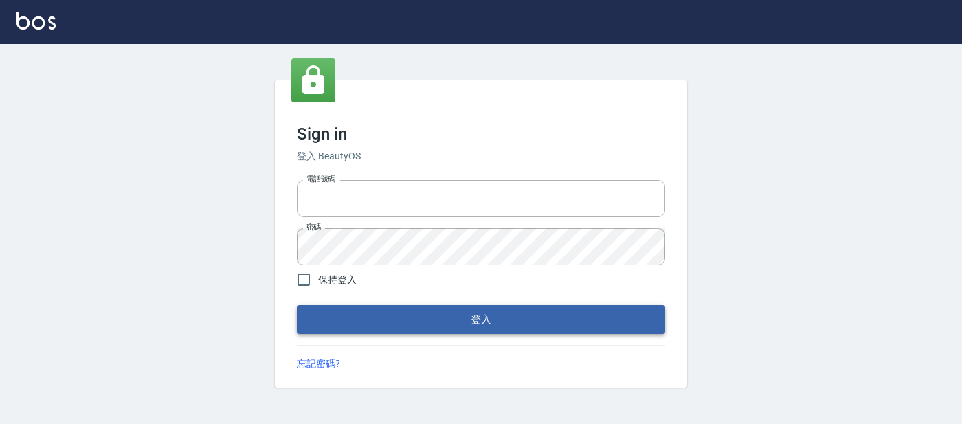
type input "0227605235"
click at [441, 325] on button "登入" at bounding box center [481, 319] width 368 height 29
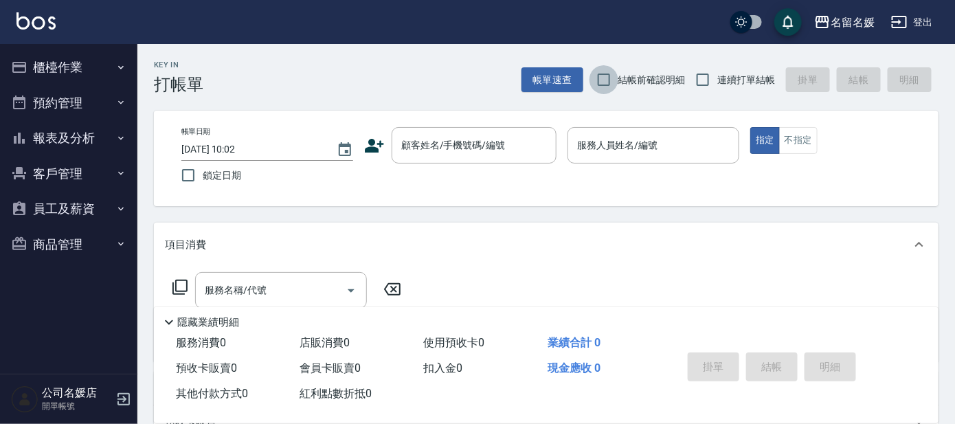
click at [601, 75] on input "結帳前確認明細" at bounding box center [604, 79] width 29 height 29
checkbox input "true"
click at [700, 76] on input "連續打單結帳" at bounding box center [703, 79] width 29 height 29
checkbox input "true"
click at [186, 172] on input "鎖定日期" at bounding box center [188, 175] width 29 height 29
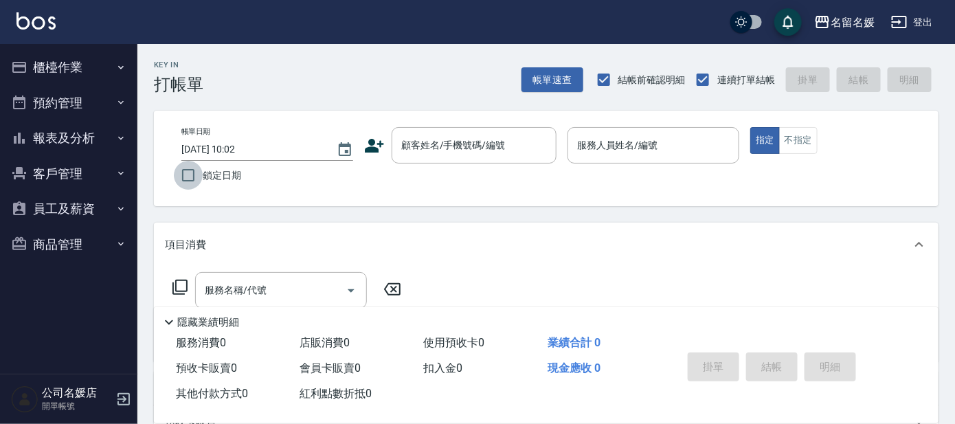
checkbox input "true"
click at [493, 155] on input "顧客姓名/手機號碼/編號" at bounding box center [464, 145] width 132 height 24
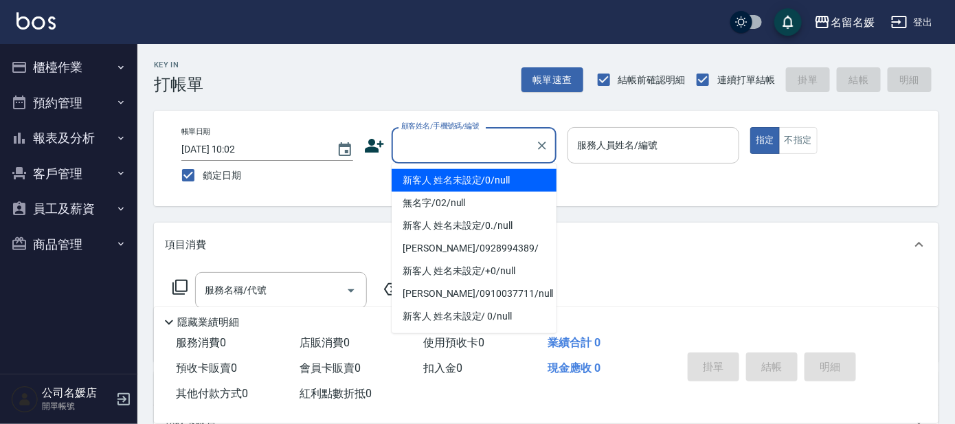
click at [491, 179] on li "新客人 姓名未設定/0/null" at bounding box center [474, 180] width 165 height 23
click at [599, 136] on input "服務人員姓名/編號" at bounding box center [653, 145] width 159 height 24
type input "新客人 姓名未設定/0/null"
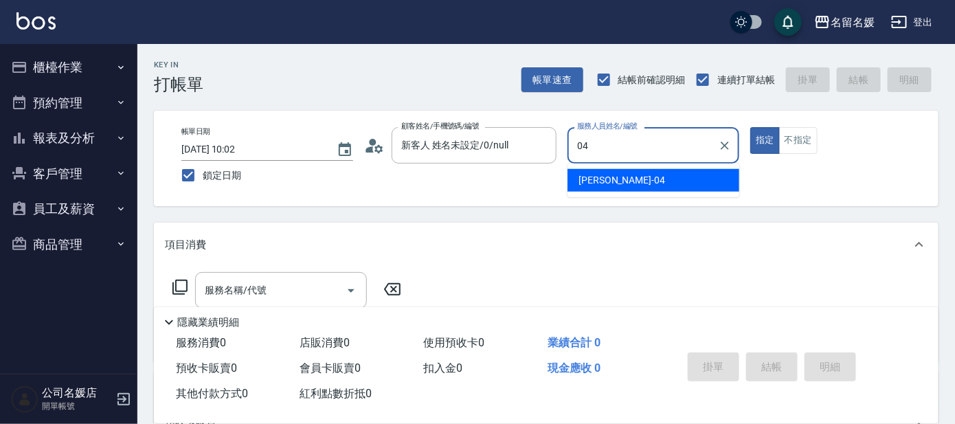
type input "04"
type button "true"
type input "[PERSON_NAME]-04"
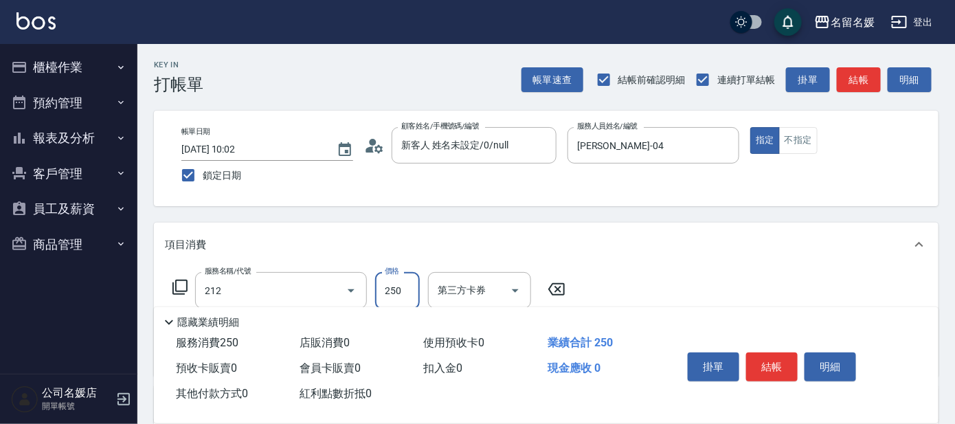
type input "洗髮券-(卡)250(212)"
type input "25"
type input "舊有卡券"
type input "250"
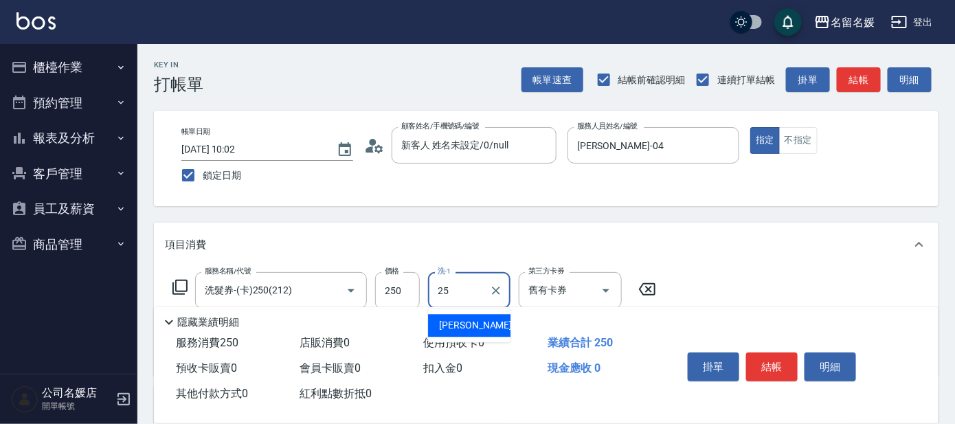
type input "[PERSON_NAME]-25"
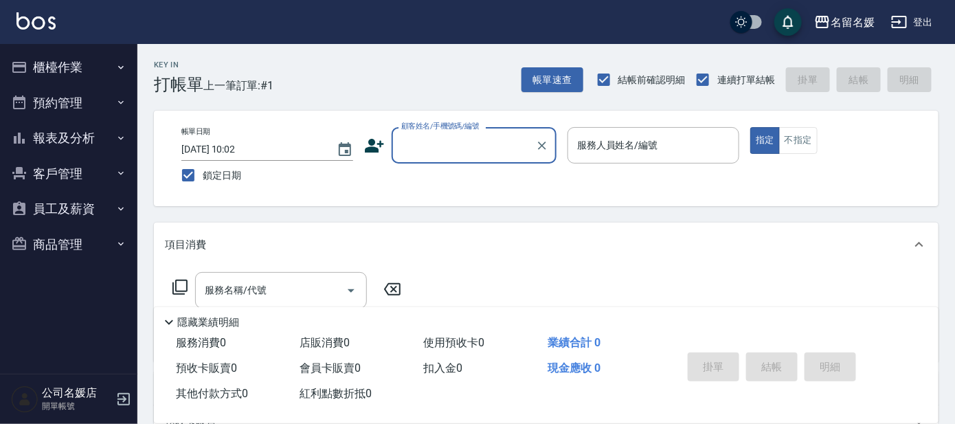
click at [462, 152] on input "顧客姓名/手機號碼/編號" at bounding box center [464, 145] width 132 height 24
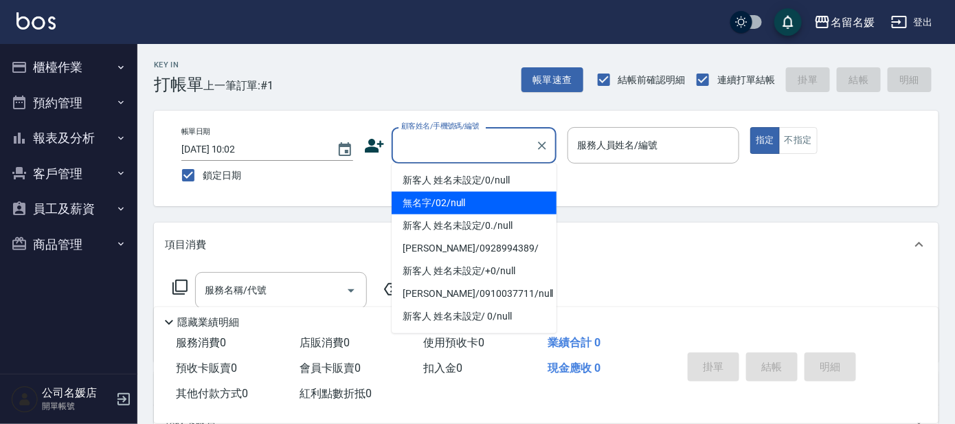
click at [470, 203] on li "無名字/02/null" at bounding box center [474, 203] width 165 height 23
type input "無名字/02/null"
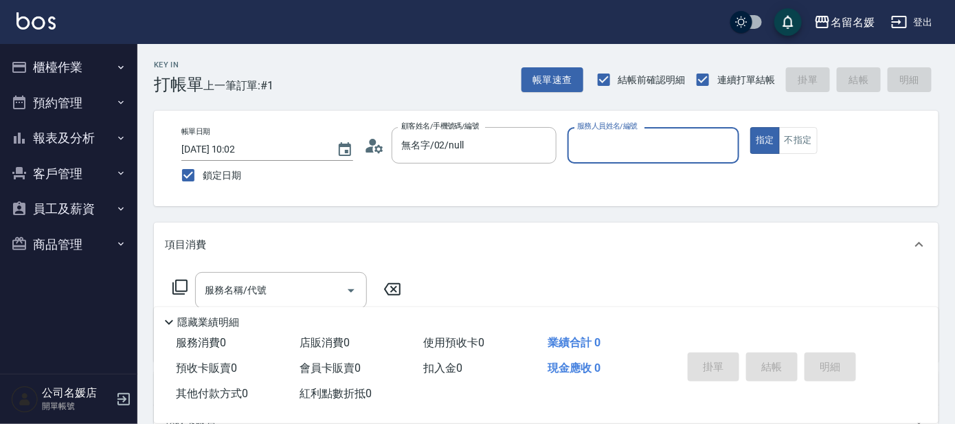
click at [652, 151] on input "服務人員姓名/編號" at bounding box center [653, 145] width 159 height 24
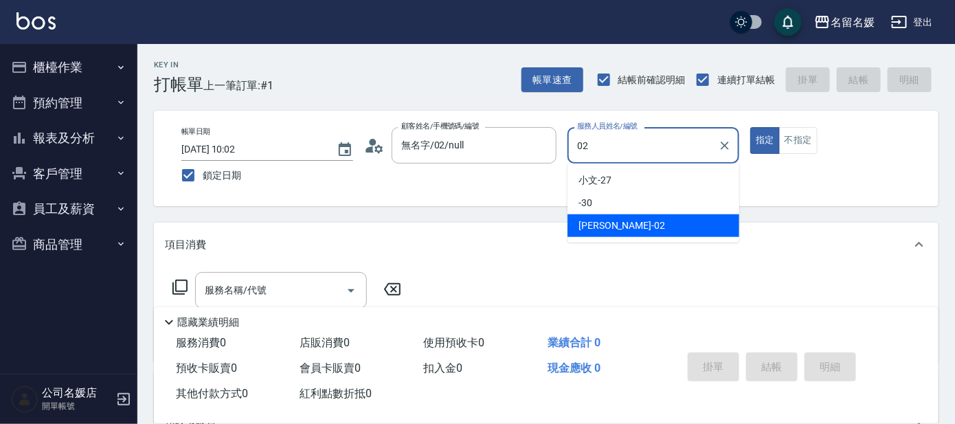
type input "[PERSON_NAME]-02"
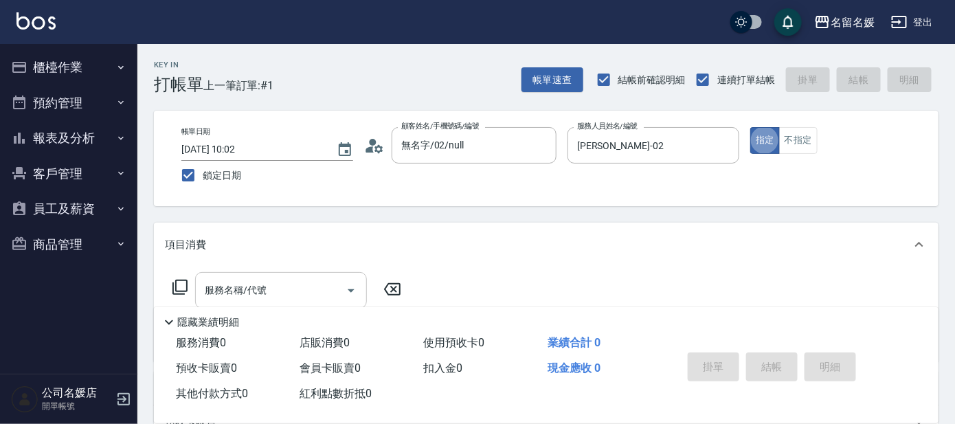
click at [302, 289] on input "服務名稱/代號" at bounding box center [270, 290] width 139 height 24
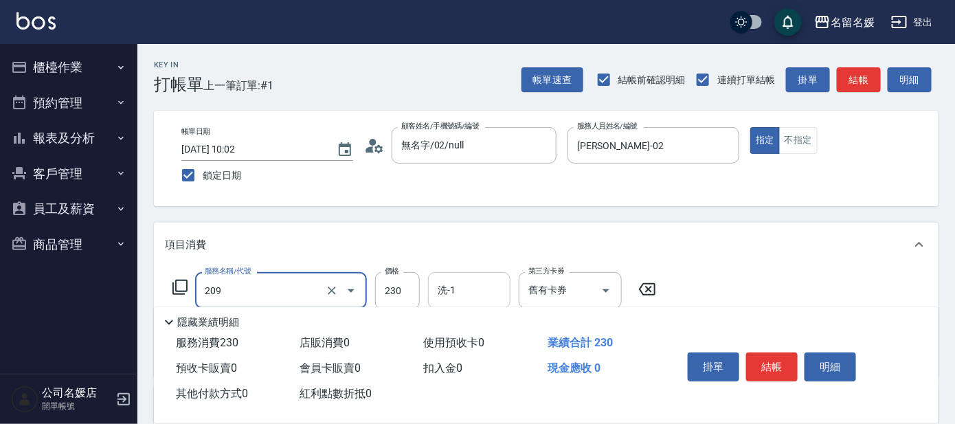
click at [490, 286] on input "洗-1" at bounding box center [469, 290] width 70 height 24
type input "洗髮券-(卡)230(209)"
type input "[PERSON_NAME]-26"
